Goal: Task Accomplishment & Management: Manage account settings

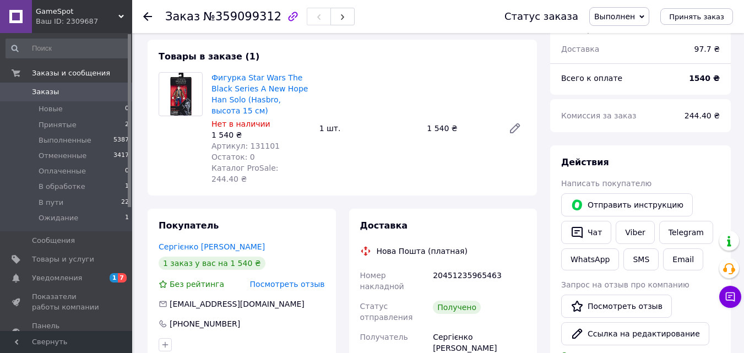
scroll to position [110, 0]
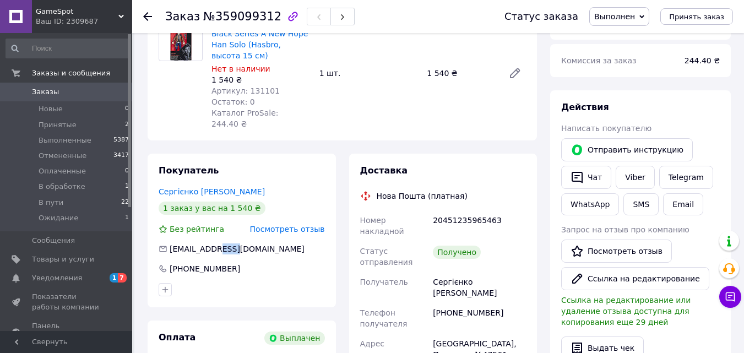
drag, startPoint x: 210, startPoint y: 226, endPoint x: 230, endPoint y: 229, distance: 20.0
click at [230, 245] on span "[EMAIL_ADDRESS][DOMAIN_NAME]" at bounding box center [237, 249] width 135 height 9
click at [261, 245] on span "[EMAIL_ADDRESS][DOMAIN_NAME]" at bounding box center [237, 249] width 135 height 9
drag, startPoint x: 208, startPoint y: 230, endPoint x: 220, endPoint y: 233, distance: 12.6
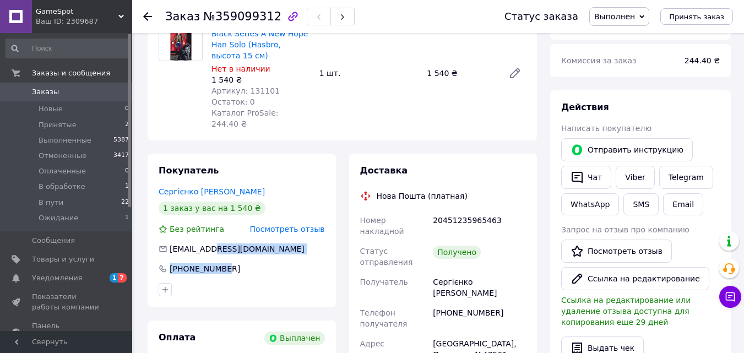
click at [220, 233] on div "Покупатель Сергієнко [PERSON_NAME] 1 заказ у вас на 1 540 ₴ Без рейтинга Посмот…" at bounding box center [242, 231] width 188 height 154
click at [220, 245] on span "[EMAIL_ADDRESS][DOMAIN_NAME]" at bounding box center [237, 249] width 135 height 9
drag, startPoint x: 209, startPoint y: 228, endPoint x: 229, endPoint y: 231, distance: 20.6
click at [229, 245] on span "[EMAIL_ADDRESS][DOMAIN_NAME]" at bounding box center [237, 249] width 135 height 9
click at [218, 286] on div "Покупатель [PERSON_NAME] 1 заказ у вас на 1 540 ₴ Без рейтинга Посмотреть отзыв…" at bounding box center [242, 347] width 188 height 387
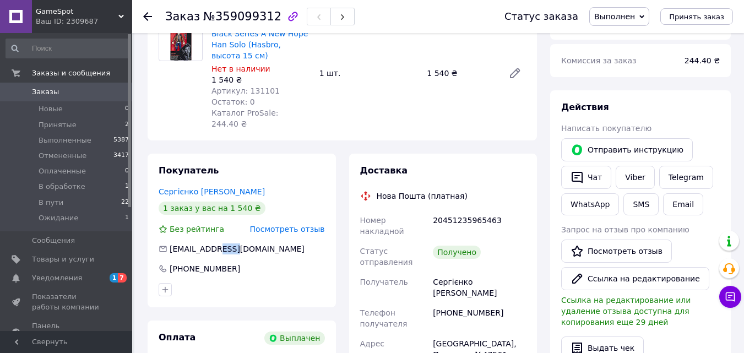
drag, startPoint x: 209, startPoint y: 229, endPoint x: 226, endPoint y: 231, distance: 17.2
click at [226, 245] on span "[EMAIL_ADDRESS][DOMAIN_NAME]" at bounding box center [237, 249] width 135 height 9
drag, startPoint x: 253, startPoint y: 229, endPoint x: 224, endPoint y: 258, distance: 41.3
click at [232, 245] on div "Покупатель Сергієнко [PERSON_NAME] 1 заказ у вас на 1 540 ₴ Без рейтинга Посмот…" at bounding box center [242, 231] width 188 height 154
click at [230, 281] on div at bounding box center [241, 290] width 171 height 18
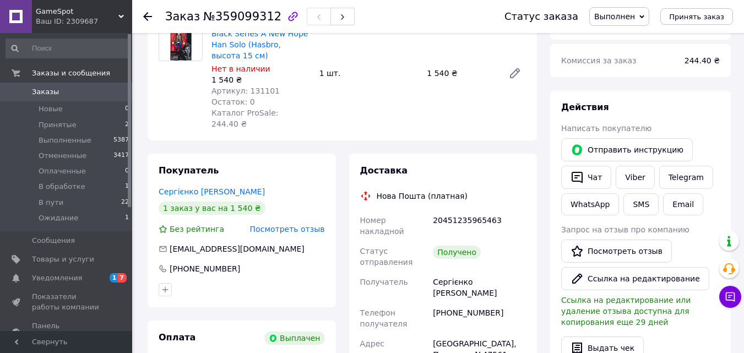
click at [275, 225] on span "Посмотреть отзыв" at bounding box center [287, 229] width 75 height 9
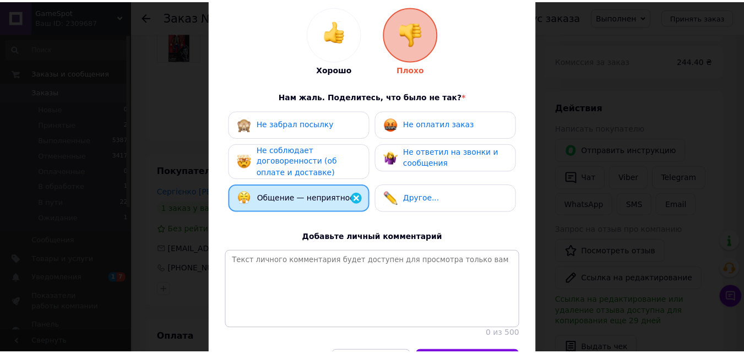
scroll to position [0, 0]
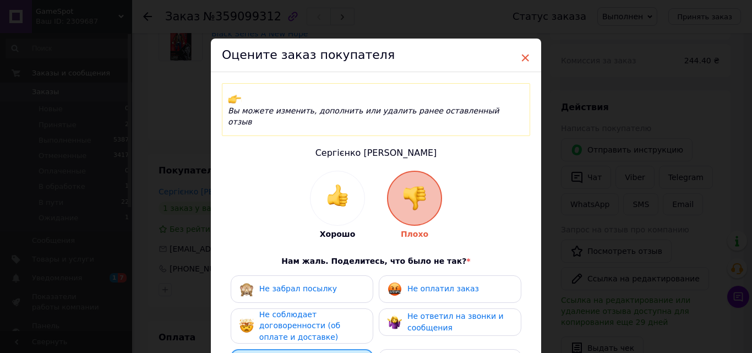
click at [520, 59] on span "×" at bounding box center [525, 57] width 10 height 19
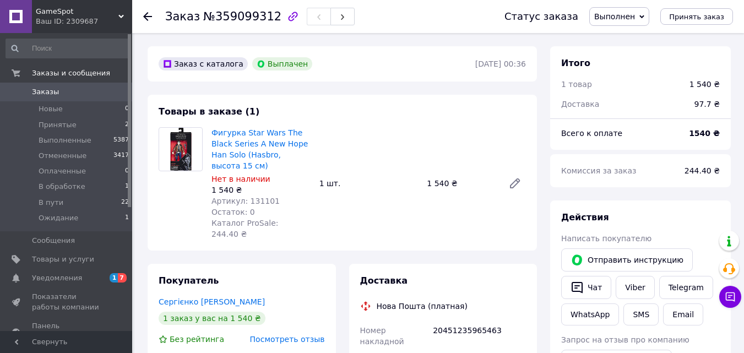
click at [73, 89] on span "Заказы" at bounding box center [67, 92] width 70 height 10
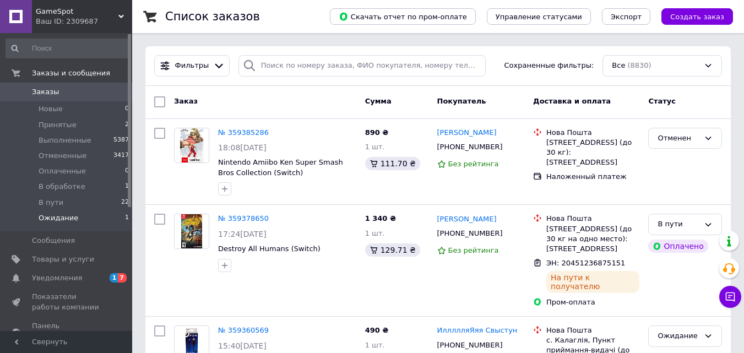
click at [75, 219] on li "Ожидание 1" at bounding box center [67, 220] width 135 height 21
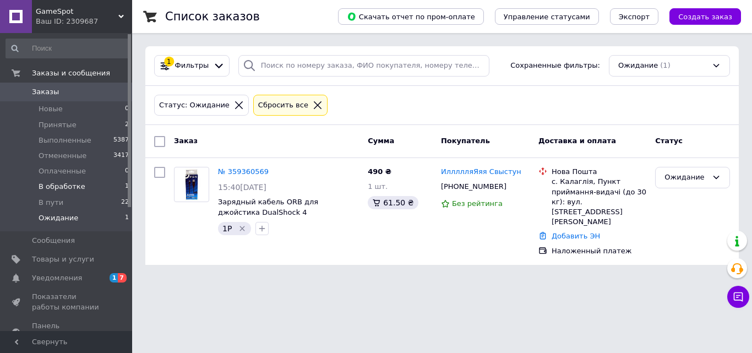
click at [68, 186] on span "В обработке" at bounding box center [62, 187] width 47 height 10
